Goal: Transaction & Acquisition: Purchase product/service

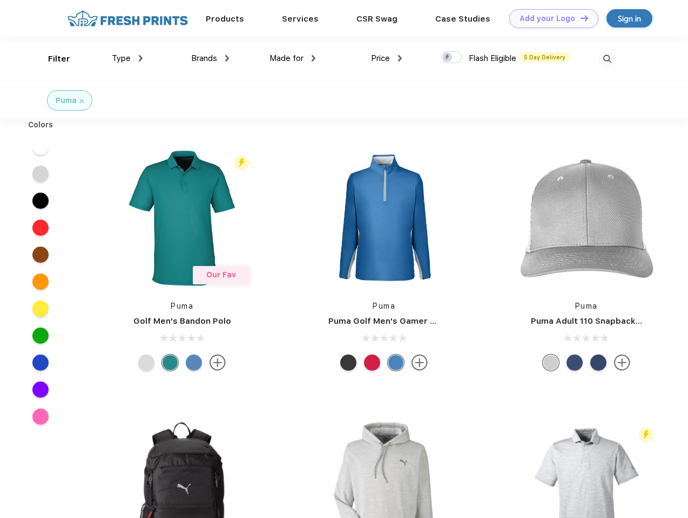
scroll to position [1, 0]
click at [549, 18] on link "Add your Logo Design Tool" at bounding box center [553, 18] width 89 height 19
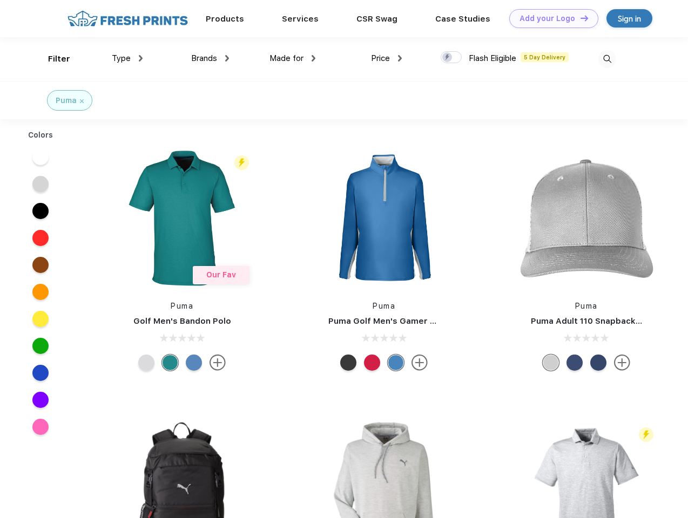
click at [0, 0] on div "Design Tool" at bounding box center [0, 0] width 0 height 0
click at [579, 18] on link "Add your Logo Design Tool" at bounding box center [553, 18] width 89 height 19
click at [52, 59] on div "Filter" at bounding box center [59, 59] width 22 height 12
click at [127, 58] on span "Type" at bounding box center [121, 58] width 19 height 10
click at [210, 58] on span "Brands" at bounding box center [204, 58] width 26 height 10
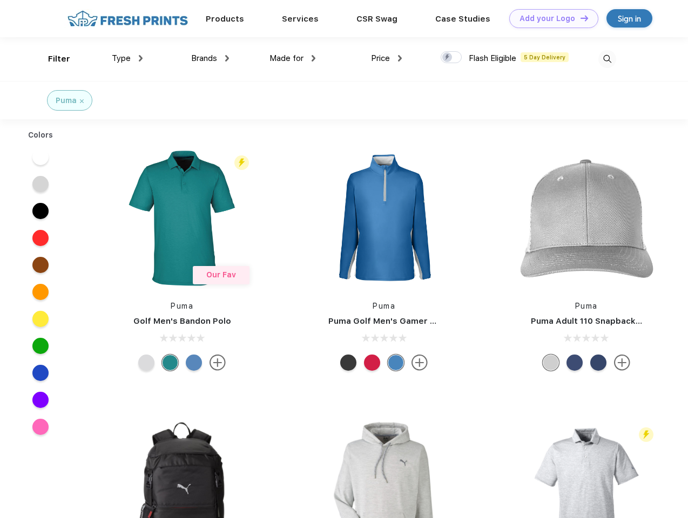
click at [293, 58] on span "Made for" at bounding box center [286, 58] width 34 height 10
click at [386, 58] on span "Price" at bounding box center [380, 58] width 19 height 10
click at [451, 58] on div at bounding box center [450, 57] width 21 height 12
click at [447, 58] on input "checkbox" at bounding box center [443, 54] width 7 height 7
click at [607, 59] on img at bounding box center [607, 59] width 18 height 18
